Goal: Navigation & Orientation: Find specific page/section

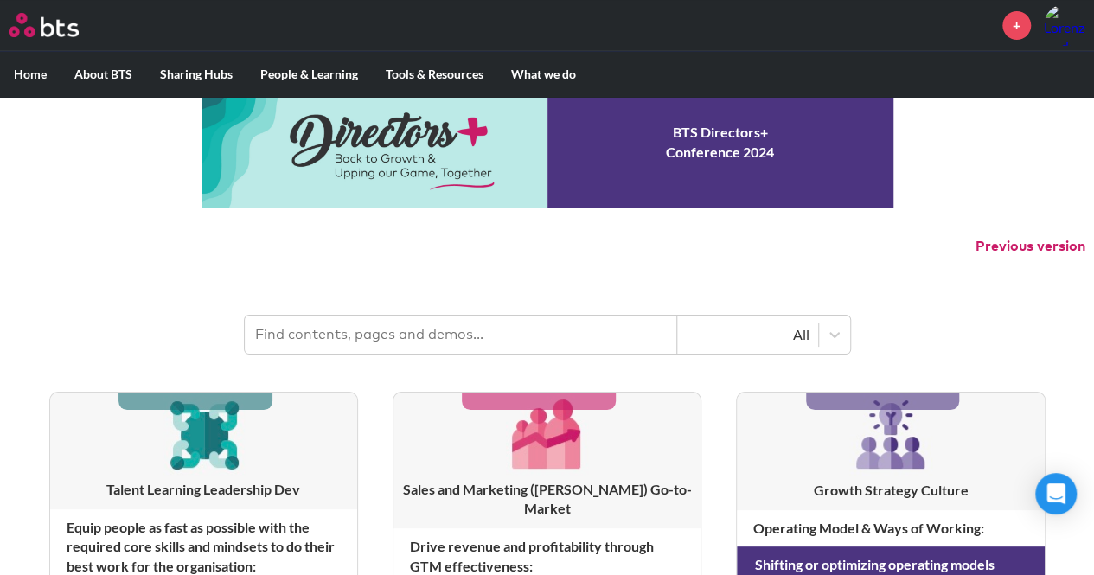
scroll to position [38, 0]
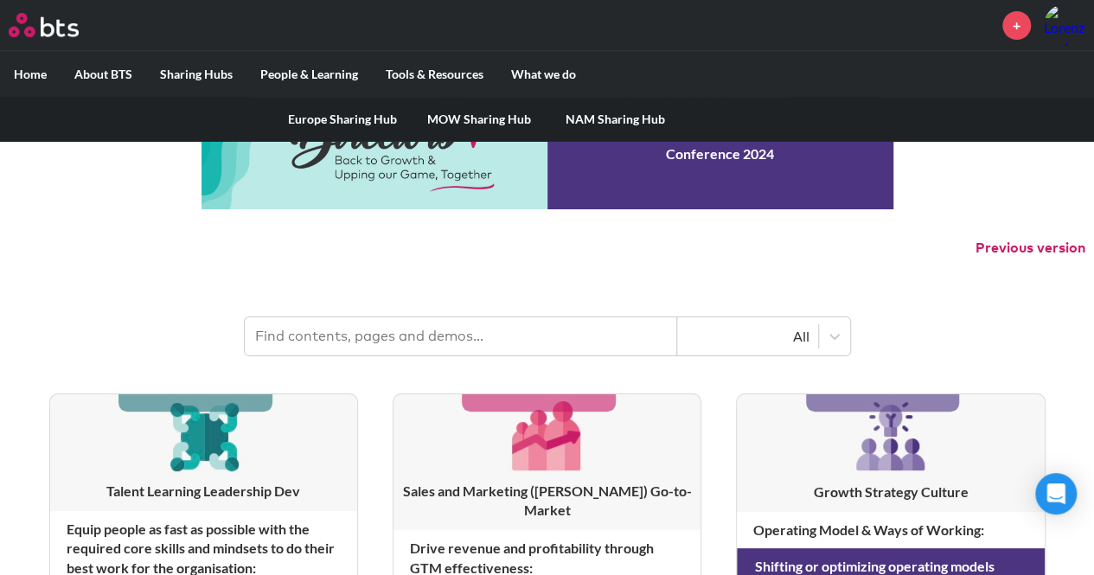
click at [362, 120] on link "Europe Sharing Hub" at bounding box center [342, 119] width 137 height 45
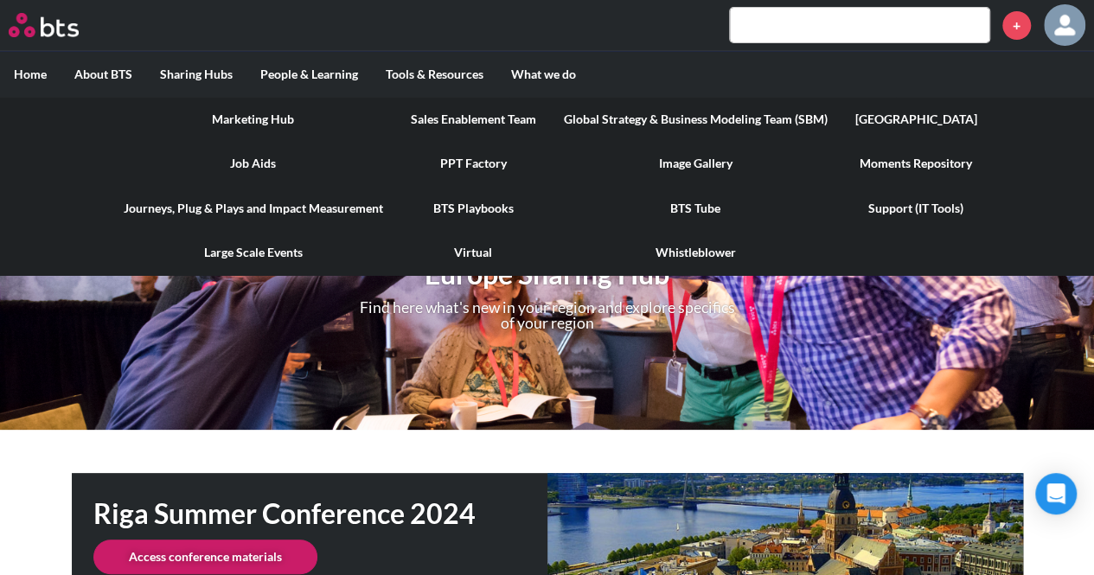
click at [934, 115] on link "[GEOGRAPHIC_DATA]" at bounding box center [916, 119] width 150 height 45
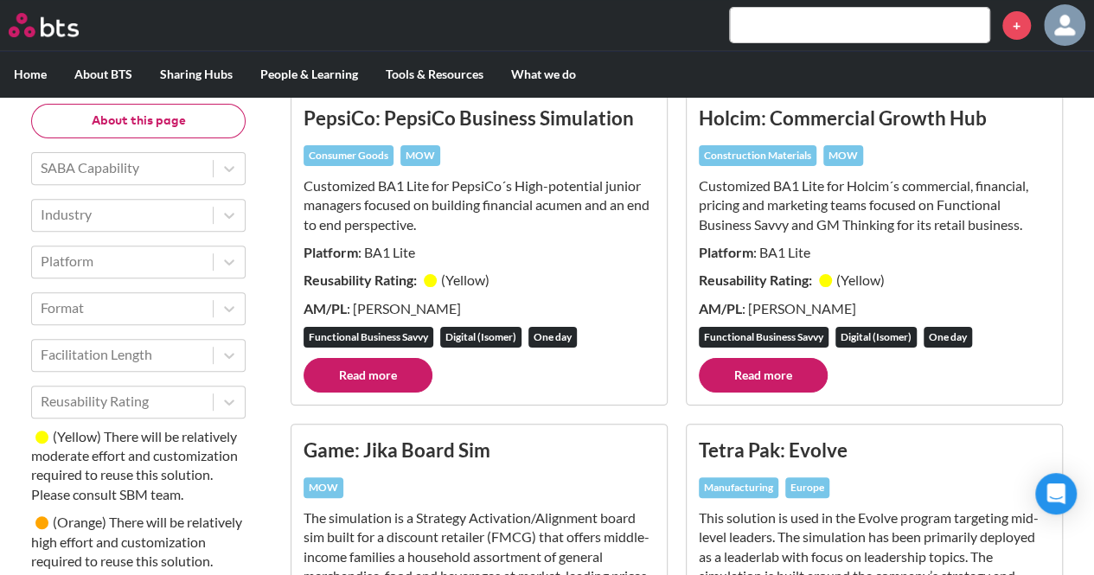
scroll to position [259, 0]
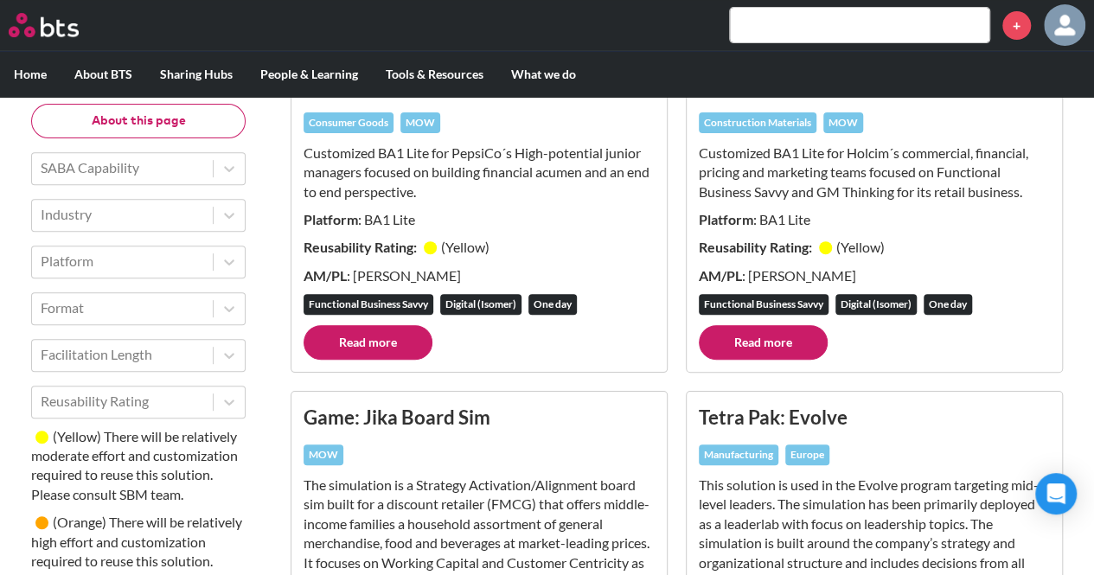
click at [401, 345] on link "Read more" at bounding box center [368, 342] width 129 height 35
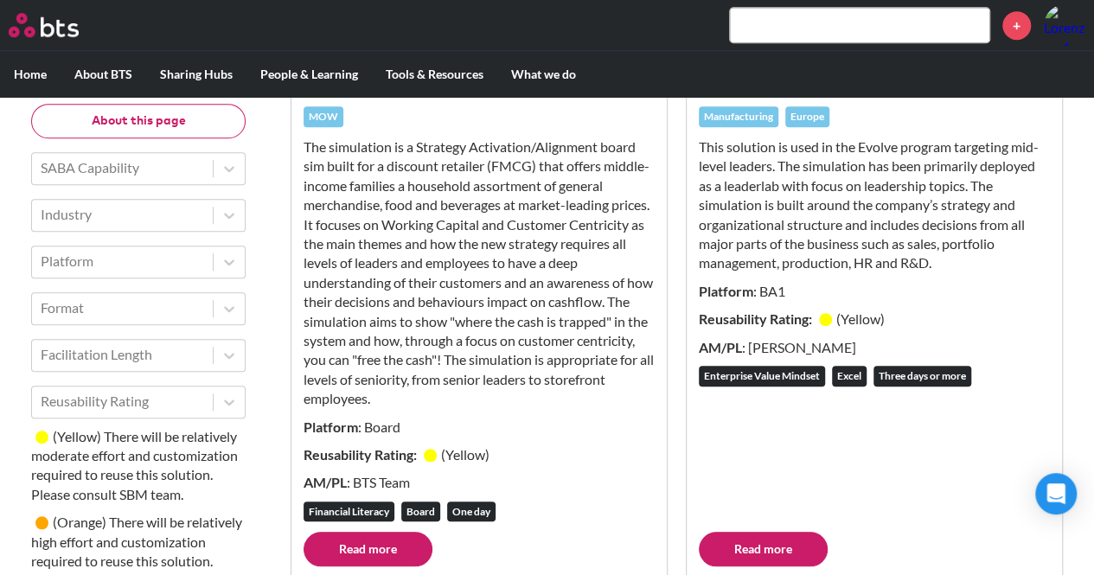
scroll to position [692, 0]
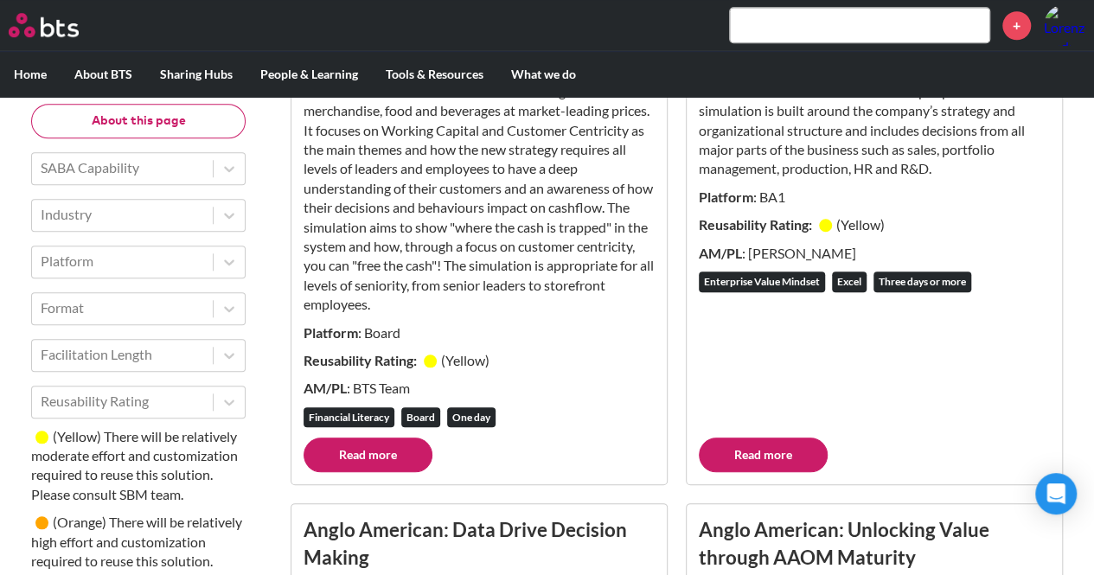
click at [770, 457] on link "Read more" at bounding box center [763, 455] width 129 height 35
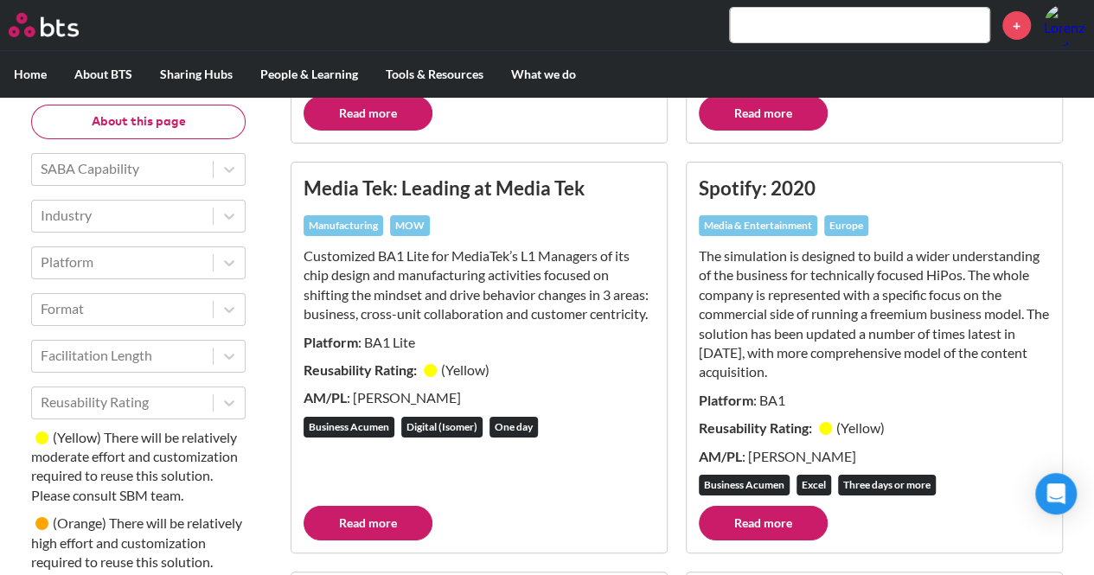
scroll to position [3027, 0]
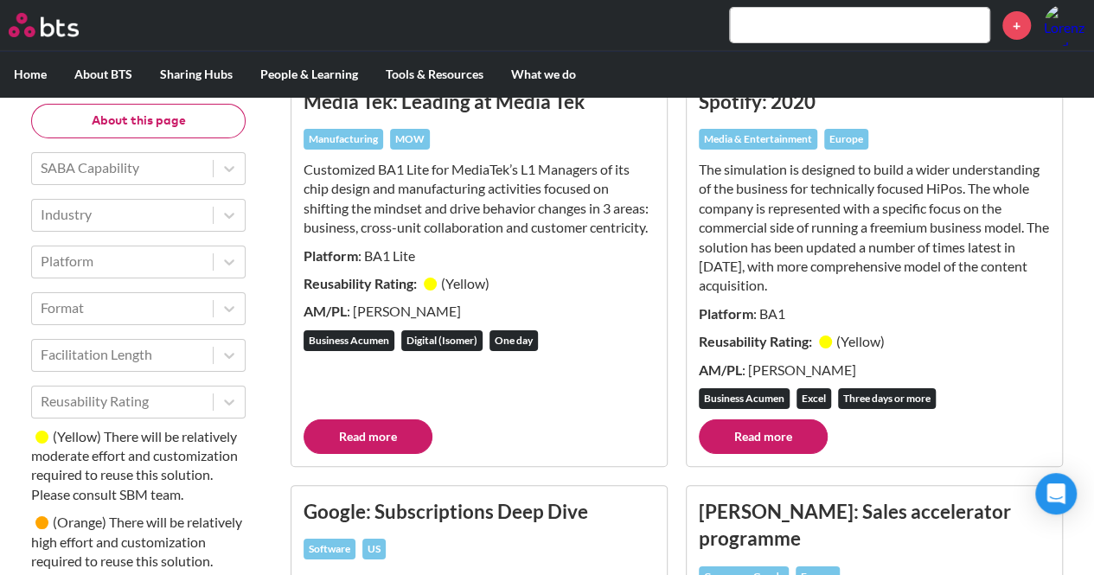
click at [756, 451] on link "Read more" at bounding box center [763, 436] width 129 height 35
